Goal: Information Seeking & Learning: Find specific fact

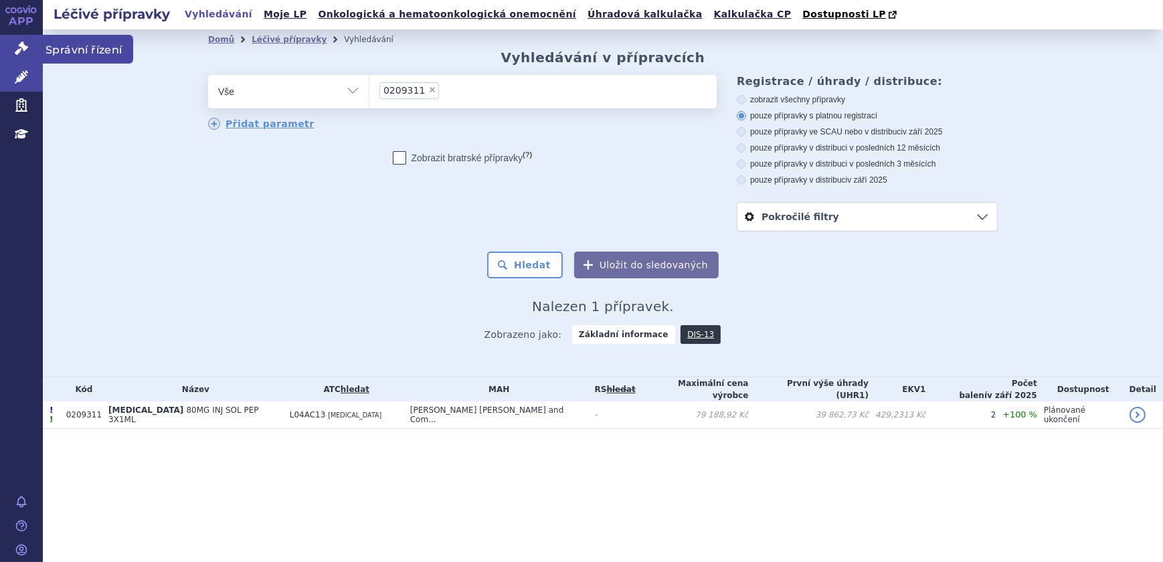
click at [11, 43] on link "Správní řízení" at bounding box center [21, 49] width 43 height 28
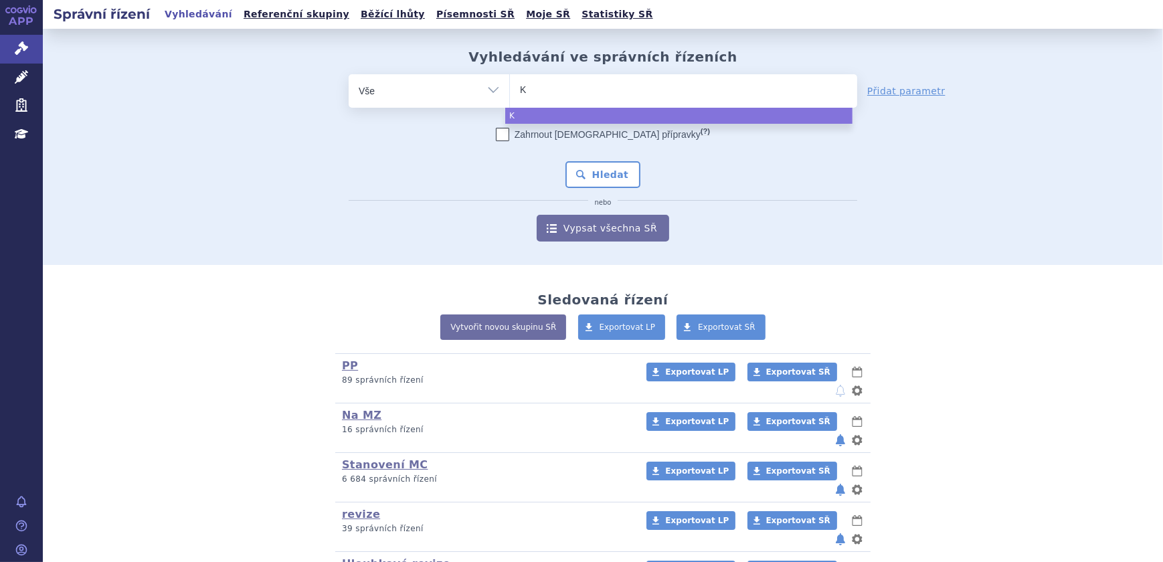
type input "KA"
type input "KAL"
type input "KALNO"
type input "KALNOR"
type input "KALNORMI"
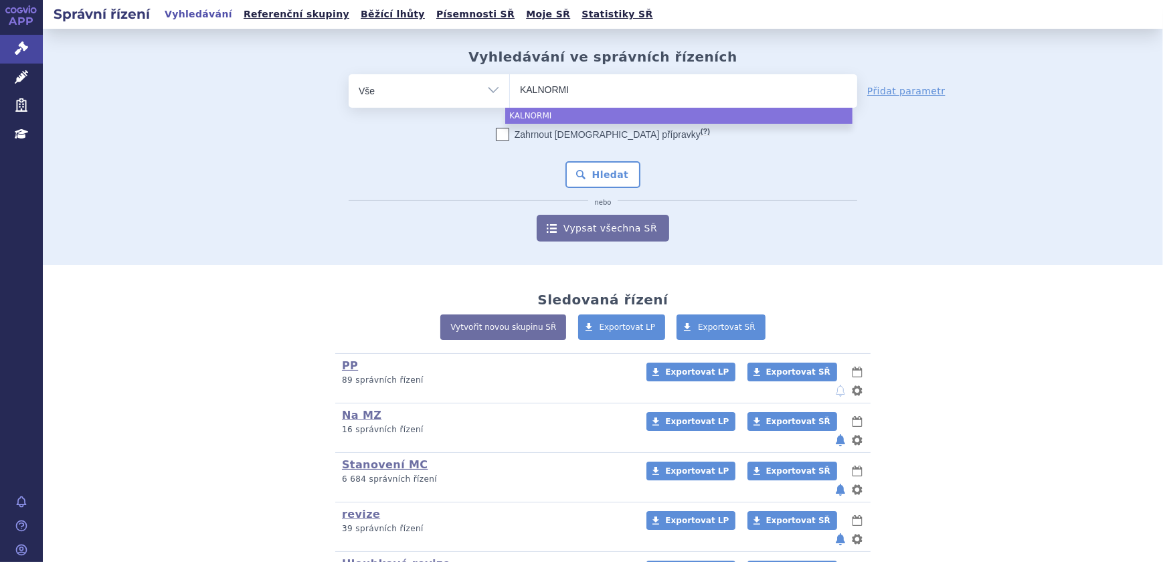
type input "KALNORMIN"
select select "KALNORMIN"
click at [624, 170] on button "Hledat" at bounding box center [603, 174] width 76 height 27
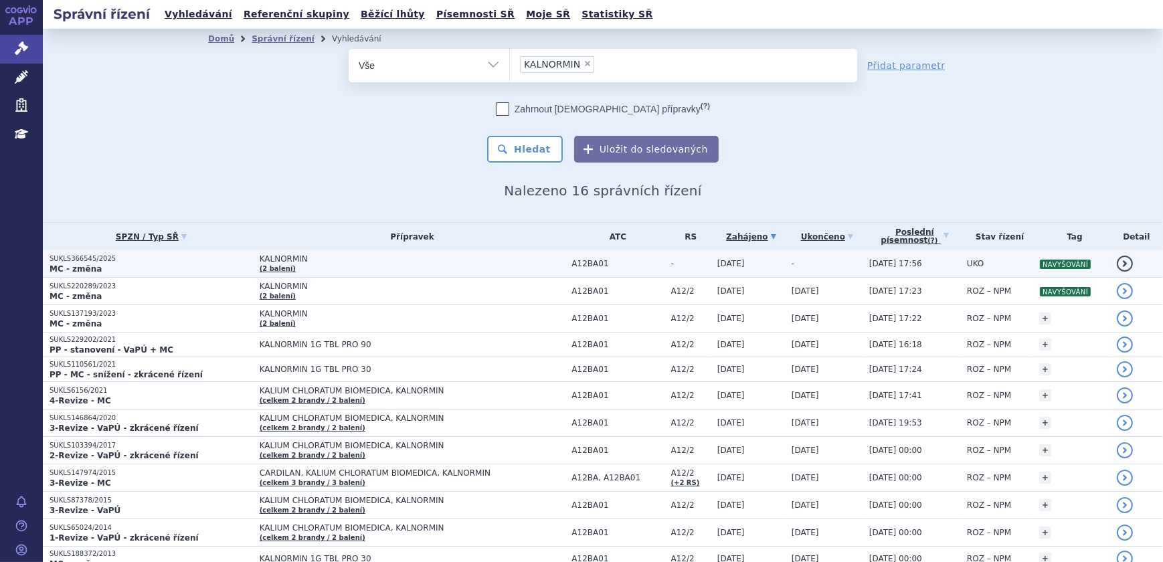
click at [295, 272] on td "KALNORMIN (2 balení)" at bounding box center [409, 263] width 312 height 27
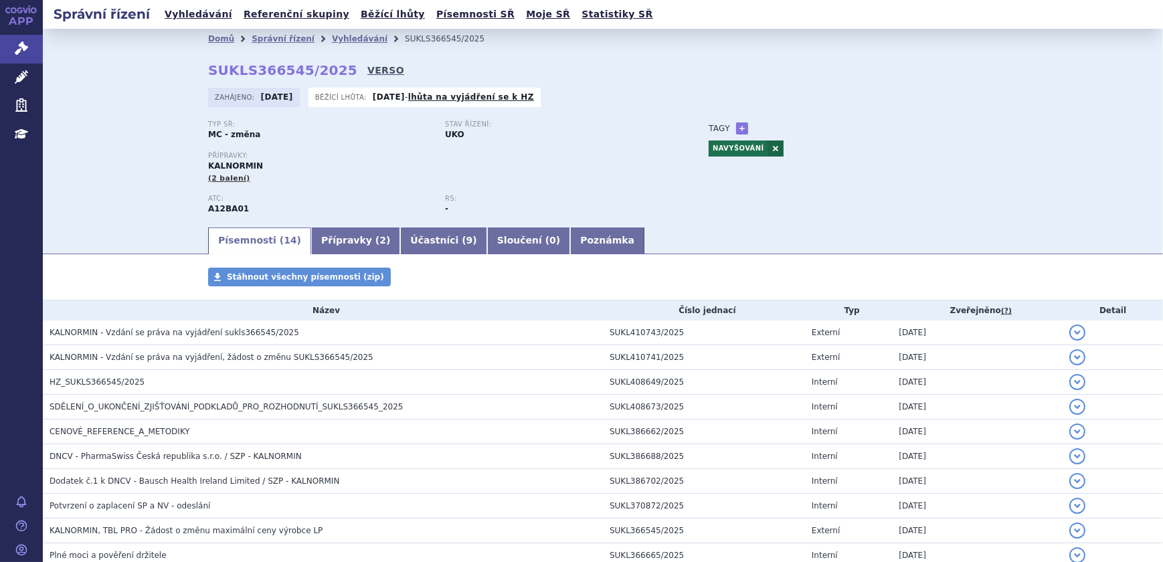
click at [367, 74] on link "VERSO" at bounding box center [385, 70] width 37 height 13
